Goal: Information Seeking & Learning: Compare options

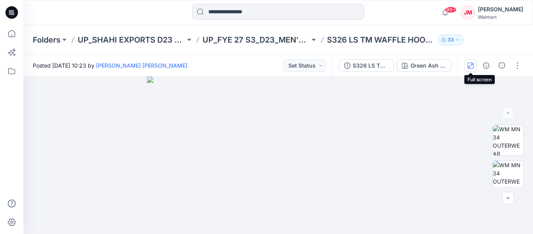
click at [470, 65] on icon "button" at bounding box center [470, 65] width 6 height 6
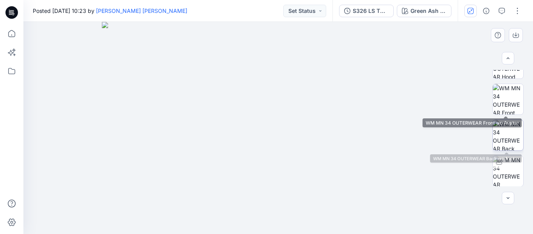
scroll to position [165, 0]
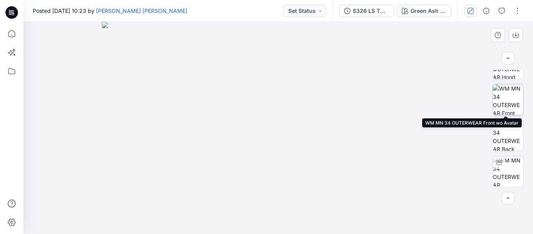
click at [505, 96] on img at bounding box center [507, 99] width 30 height 30
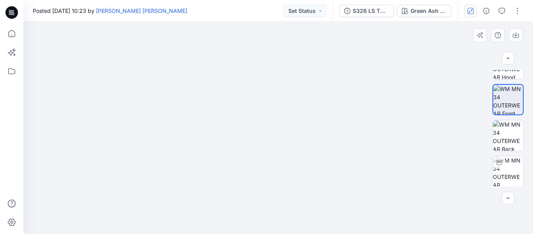
drag, startPoint x: 352, startPoint y: 90, endPoint x: 358, endPoint y: 155, distance: 65.0
click at [358, 0] on img at bounding box center [278, 0] width 390 height 0
click at [390, 63] on div at bounding box center [277, 128] width 509 height 212
click at [469, 11] on icon "button" at bounding box center [470, 11] width 4 height 4
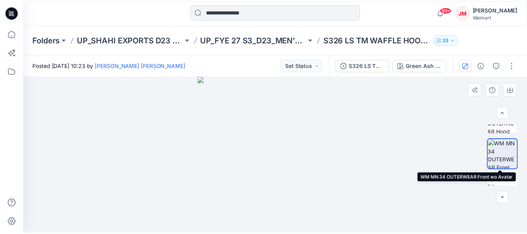
scroll to position [241, 0]
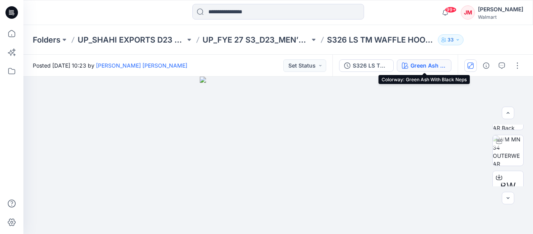
click at [427, 64] on div "Green Ash With Black Neps" at bounding box center [428, 65] width 36 height 9
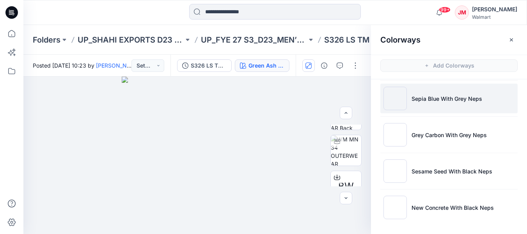
scroll to position [2, 0]
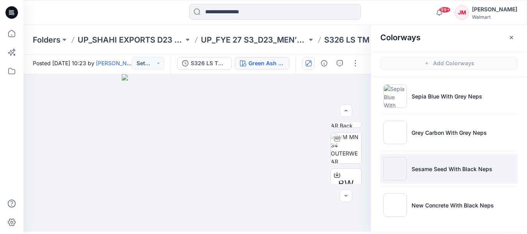
click at [429, 169] on p "Sesame Seed With Black Neps" at bounding box center [451, 169] width 81 height 8
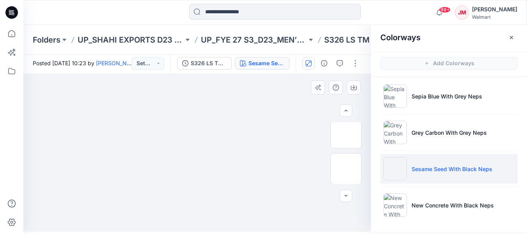
scroll to position [168, 0]
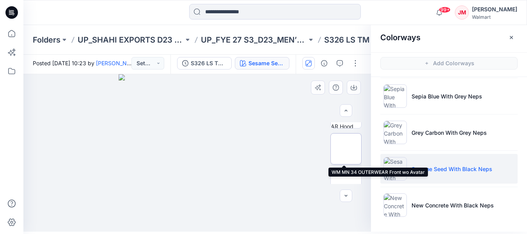
click at [346, 149] on img at bounding box center [346, 149] width 0 height 0
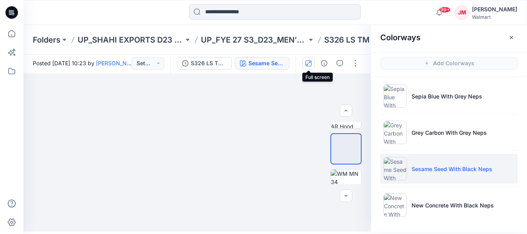
click at [309, 63] on icon "button" at bounding box center [308, 63] width 6 height 6
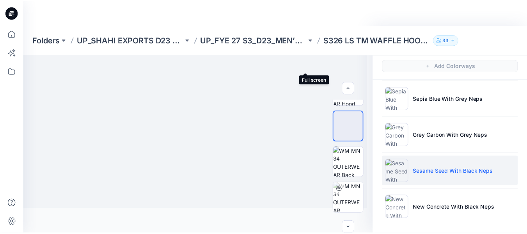
scroll to position [15, 0]
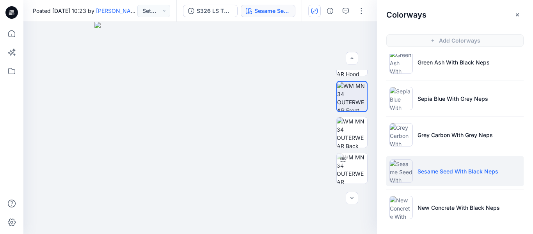
click at [11, 14] on icon at bounding box center [11, 14] width 4 height 0
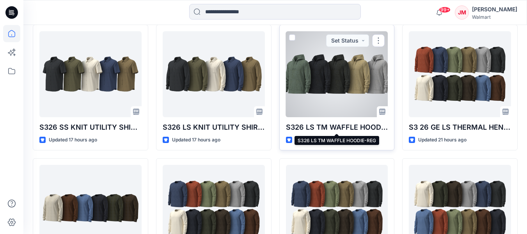
scroll to position [234, 0]
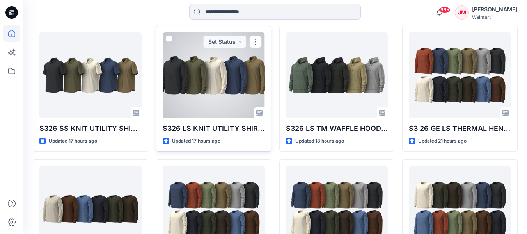
click at [221, 69] on div at bounding box center [214, 75] width 102 height 86
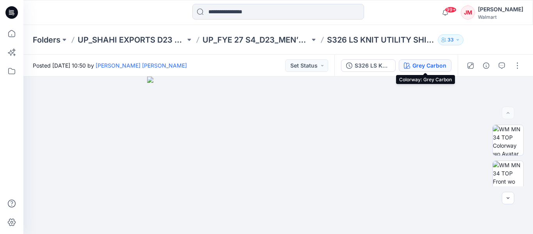
click at [427, 63] on div "Grey Carbon" at bounding box center [429, 65] width 34 height 9
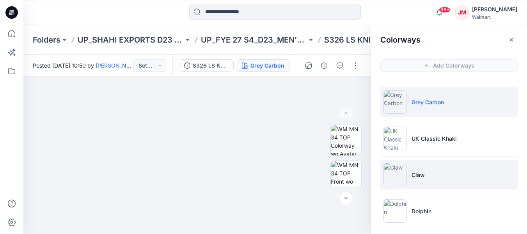
click at [418, 177] on p "Claw" at bounding box center [417, 174] width 13 height 8
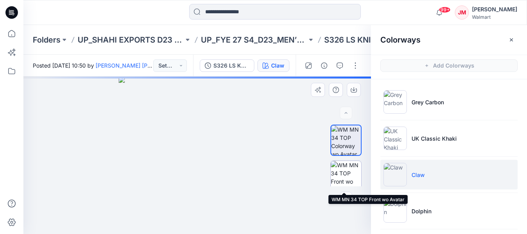
click at [342, 176] on img at bounding box center [346, 176] width 30 height 30
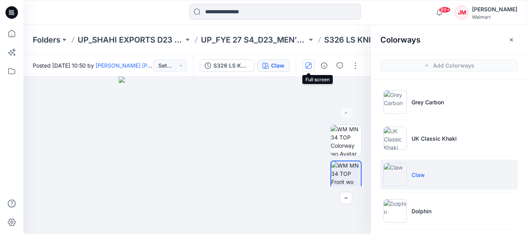
click at [308, 66] on icon "button" at bounding box center [308, 65] width 6 height 6
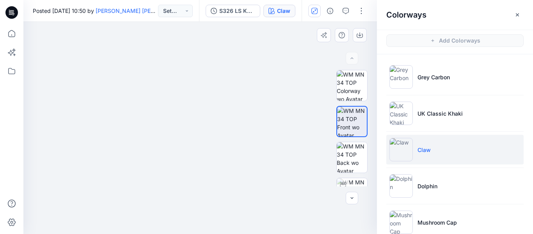
drag, startPoint x: 283, startPoint y: 88, endPoint x: 288, endPoint y: 108, distance: 21.3
click at [288, 108] on img at bounding box center [200, 117] width 299 height 233
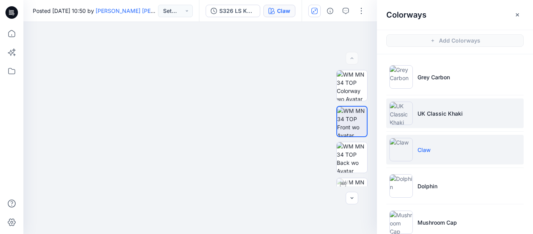
click at [407, 113] on img at bounding box center [400, 112] width 23 height 23
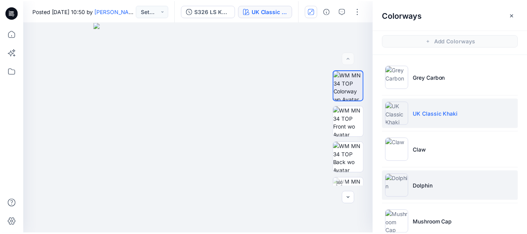
scroll to position [15, 0]
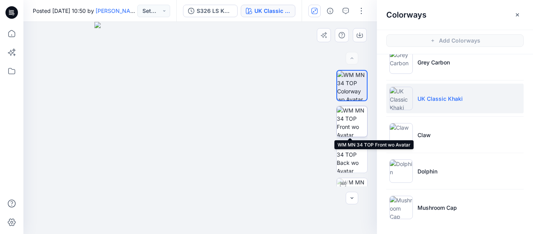
click at [352, 121] on img at bounding box center [351, 121] width 30 height 30
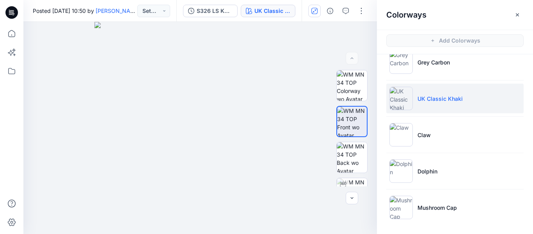
click at [13, 13] on icon at bounding box center [12, 12] width 3 height 0
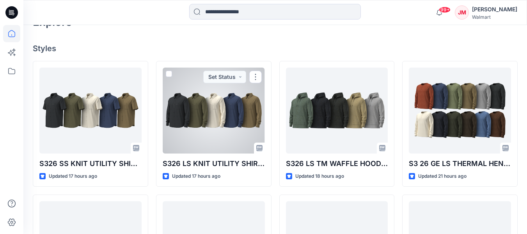
scroll to position [199, 0]
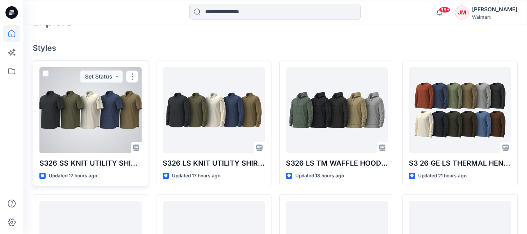
click at [90, 115] on div at bounding box center [90, 110] width 102 height 86
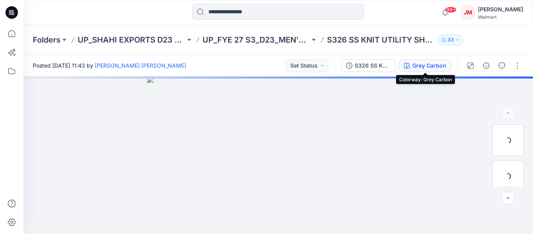
click at [426, 61] on div "Grey Carbon" at bounding box center [429, 65] width 34 height 9
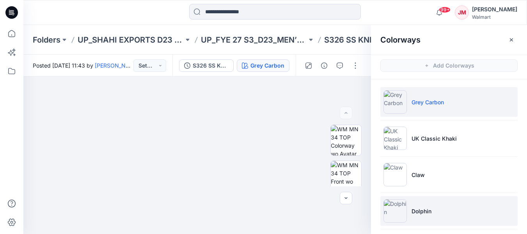
click at [415, 210] on p "Dolphin" at bounding box center [421, 211] width 20 height 8
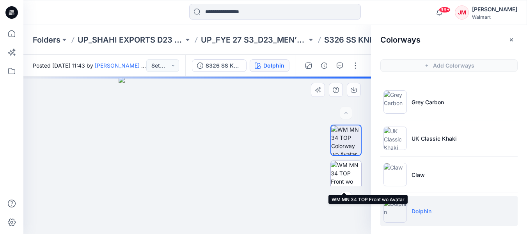
click at [345, 175] on img at bounding box center [346, 176] width 30 height 30
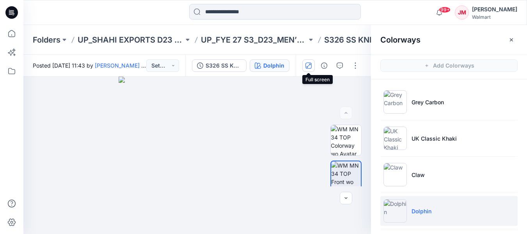
click at [308, 61] on button "button" at bounding box center [308, 65] width 12 height 12
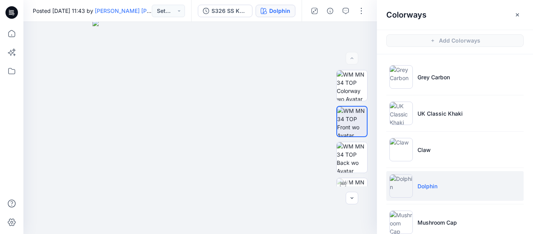
click at [12, 16] on icon at bounding box center [11, 12] width 12 height 12
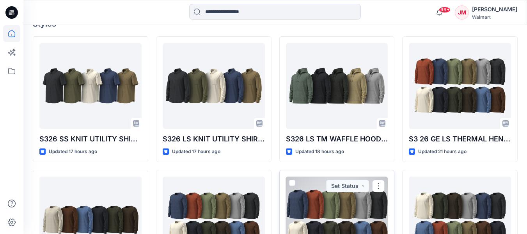
scroll to position [213, 0]
